Goal: Task Accomplishment & Management: Manage account settings

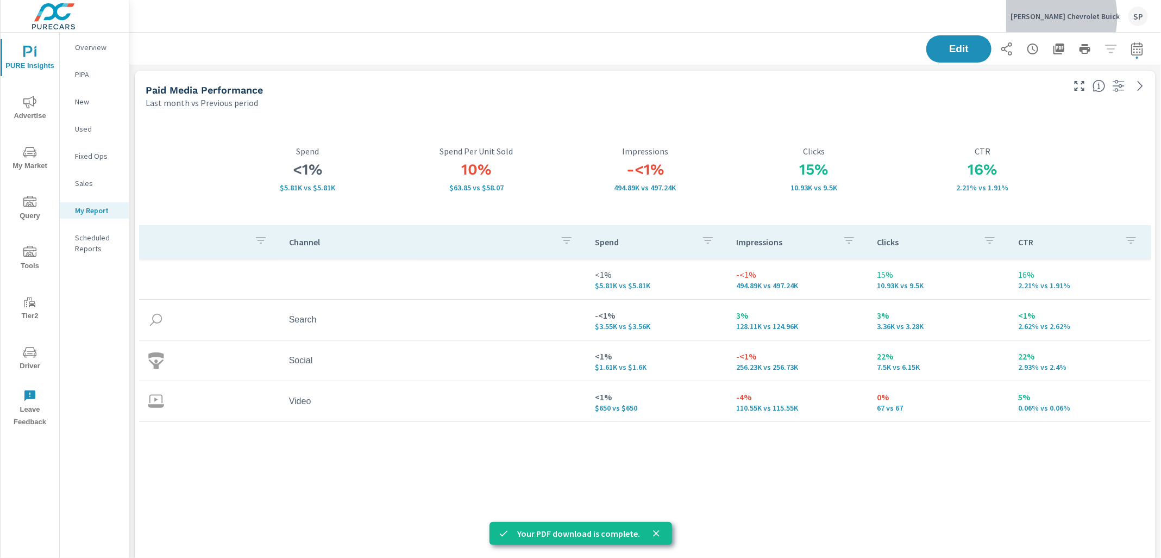
click at [1073, 17] on p "Baum Chevrolet Buick" at bounding box center [1065, 16] width 109 height 10
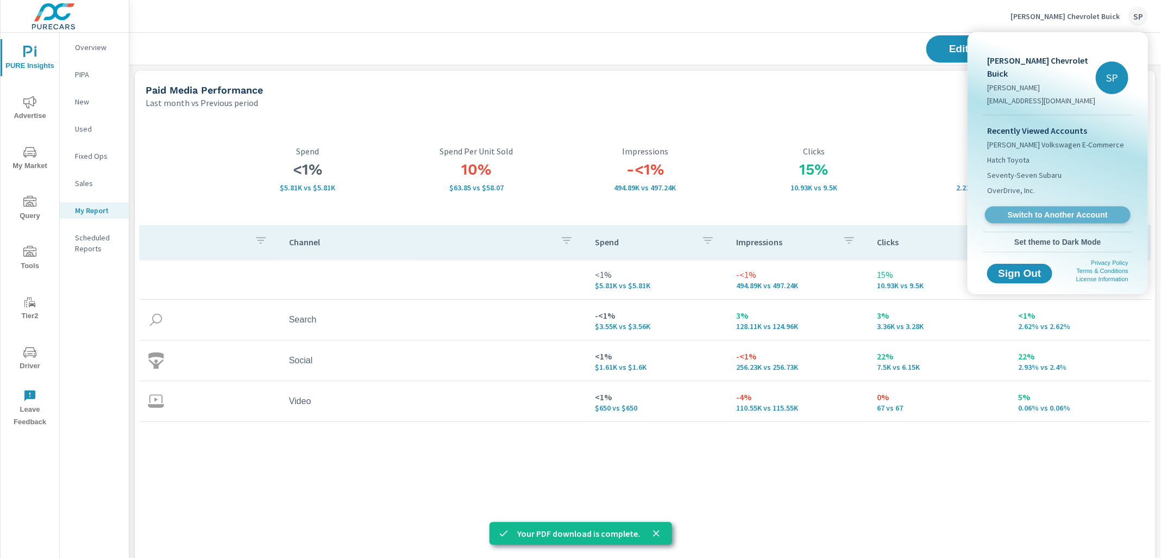
click at [1030, 210] on span "Switch to Another Account" at bounding box center [1057, 215] width 133 height 10
